Goal: Register for event/course

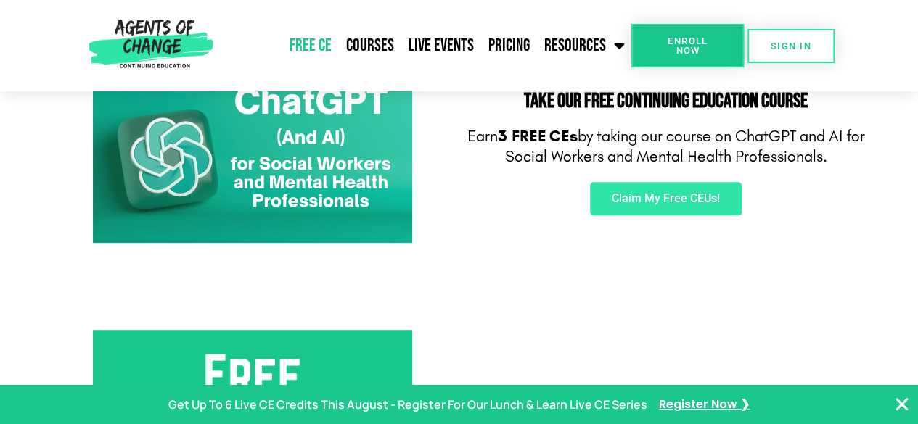
scroll to position [286, 0]
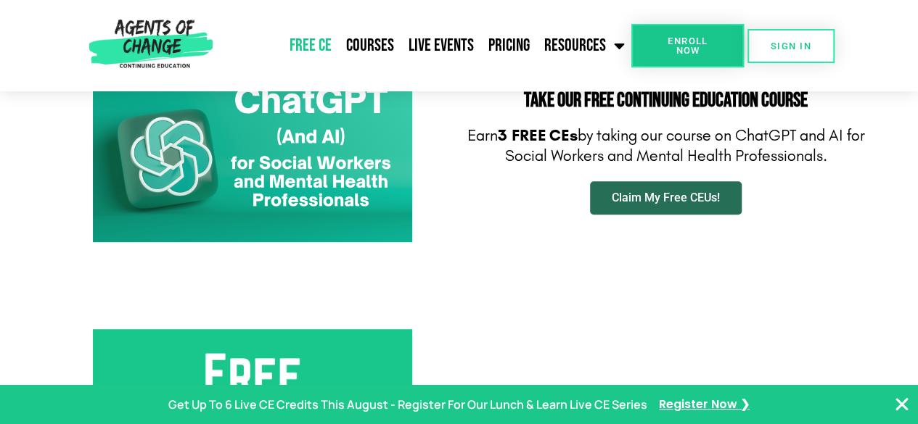
click at [678, 198] on span "Claim My Free CEUs!" at bounding box center [666, 198] width 108 height 12
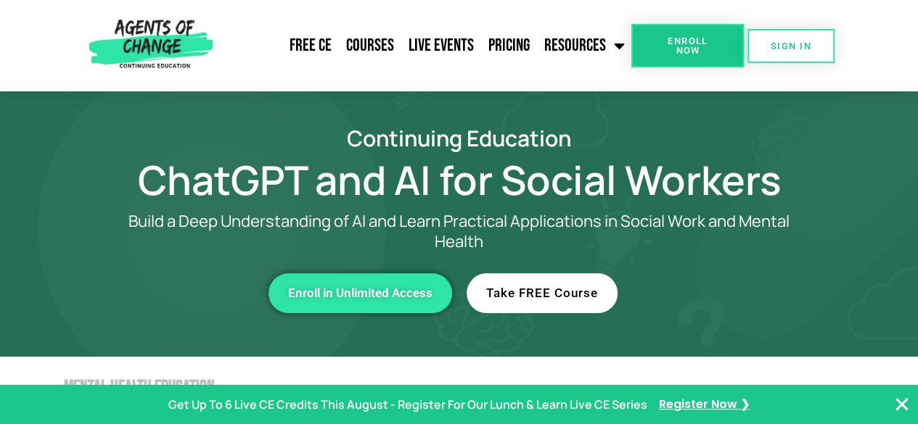
click at [576, 290] on span "Take FREE Course" at bounding box center [542, 293] width 112 height 12
